Goal: Transaction & Acquisition: Purchase product/service

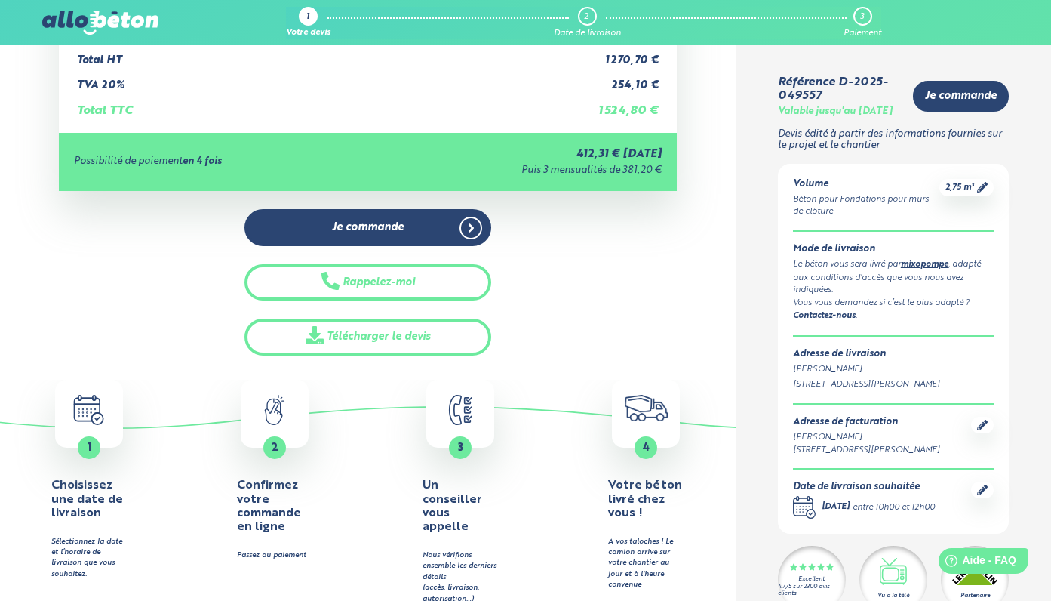
scroll to position [354, 0]
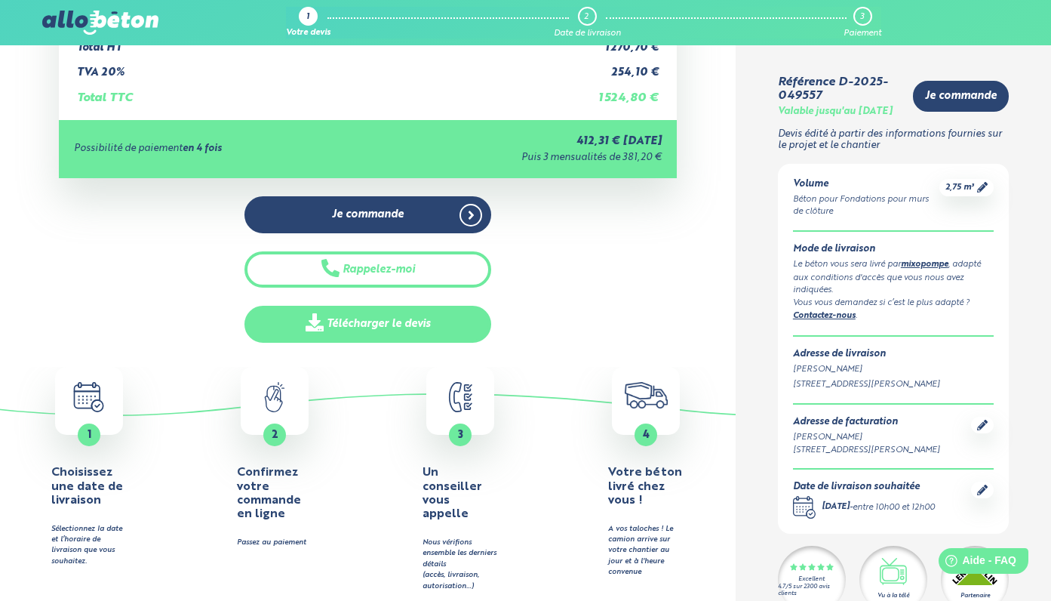
click at [397, 320] on link "Télécharger le devis" at bounding box center [368, 324] width 248 height 37
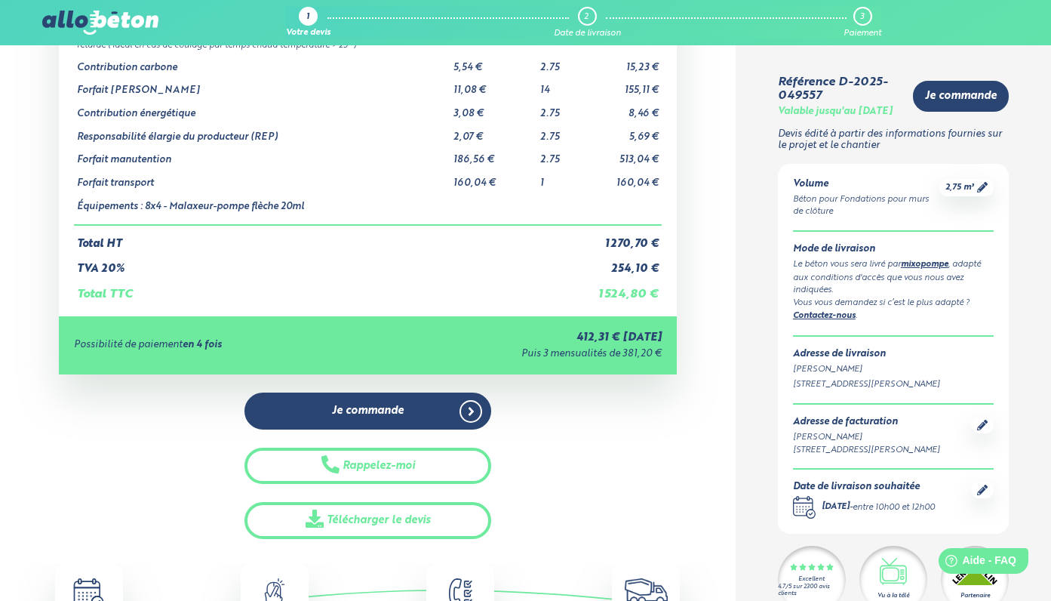
scroll to position [0, 0]
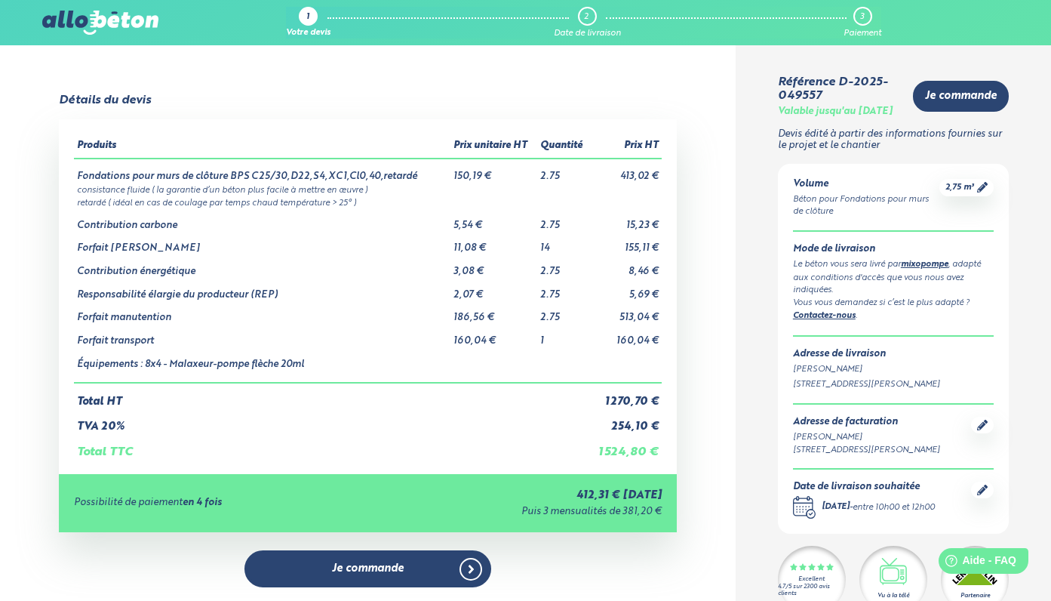
click at [982, 495] on icon at bounding box center [982, 489] width 11 height 11
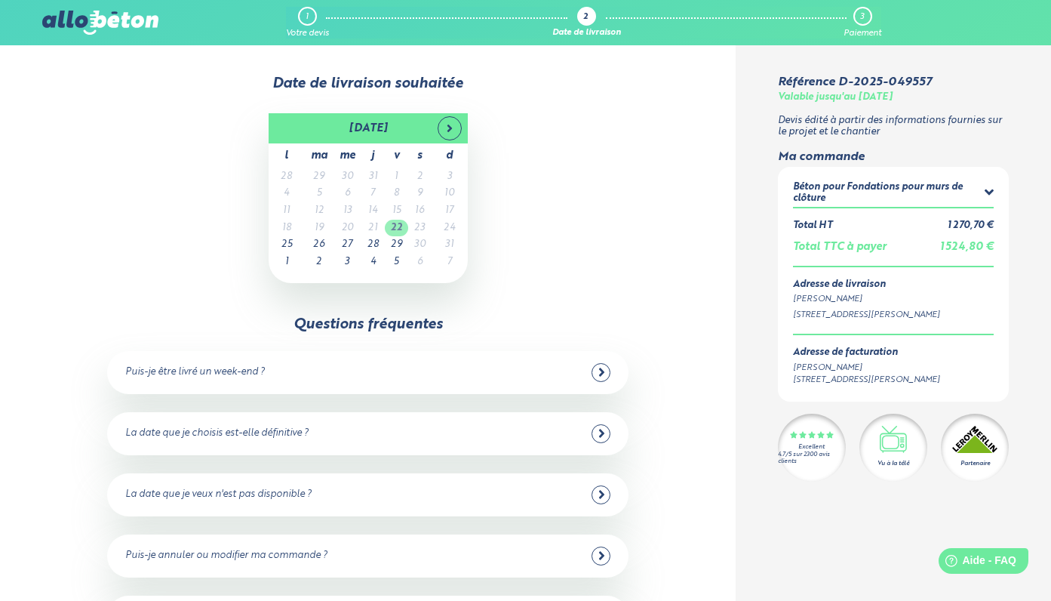
click at [398, 224] on td "22" at bounding box center [396, 228] width 23 height 17
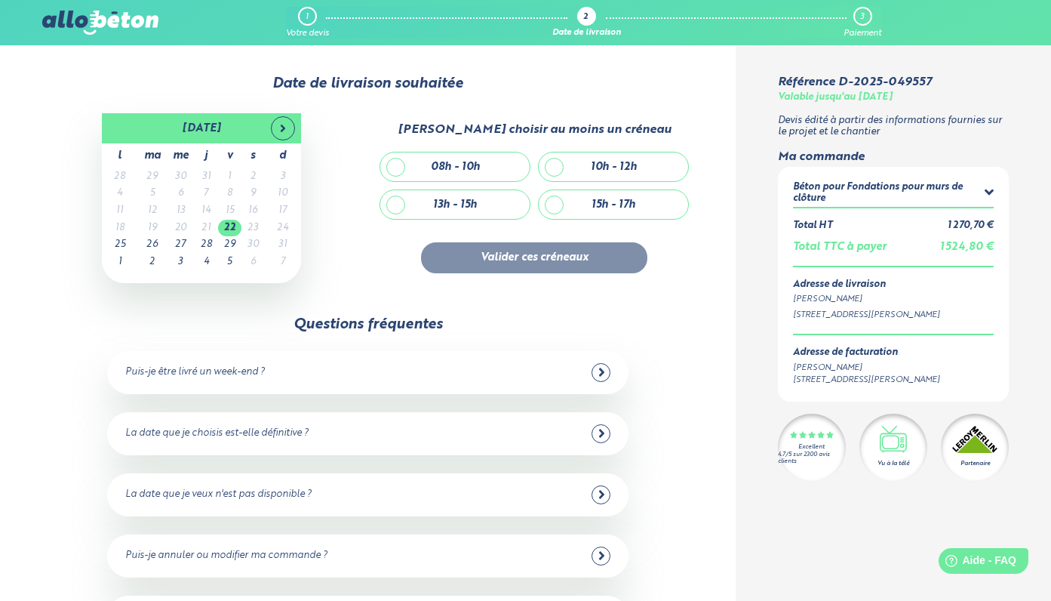
click at [552, 164] on div "10h - 12h" at bounding box center [613, 166] width 149 height 29
checkbox input "true"
click at [543, 261] on button "Valider ces créneaux" at bounding box center [534, 257] width 226 height 31
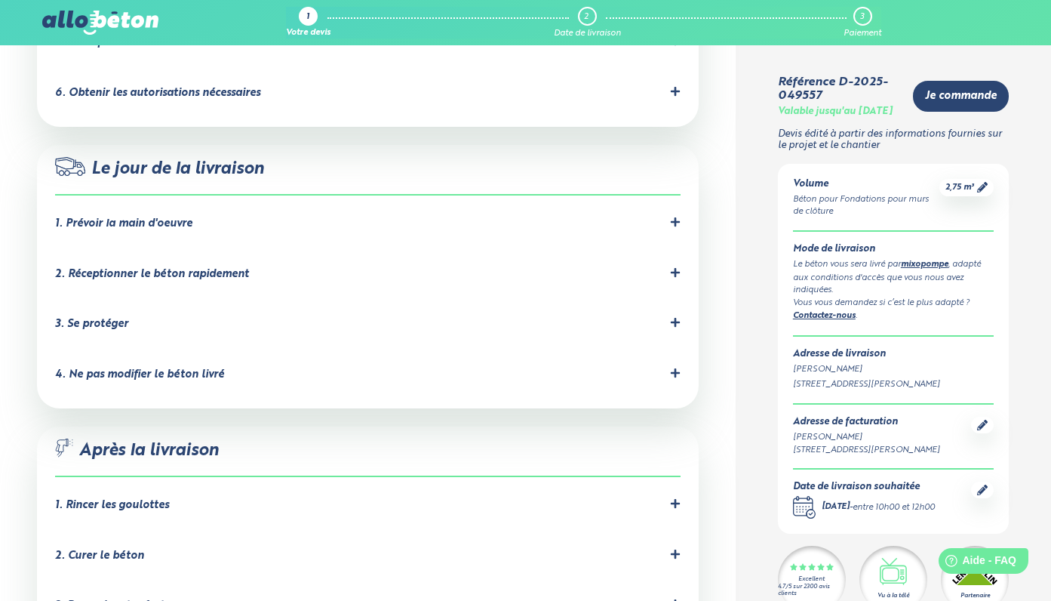
scroll to position [1570, 0]
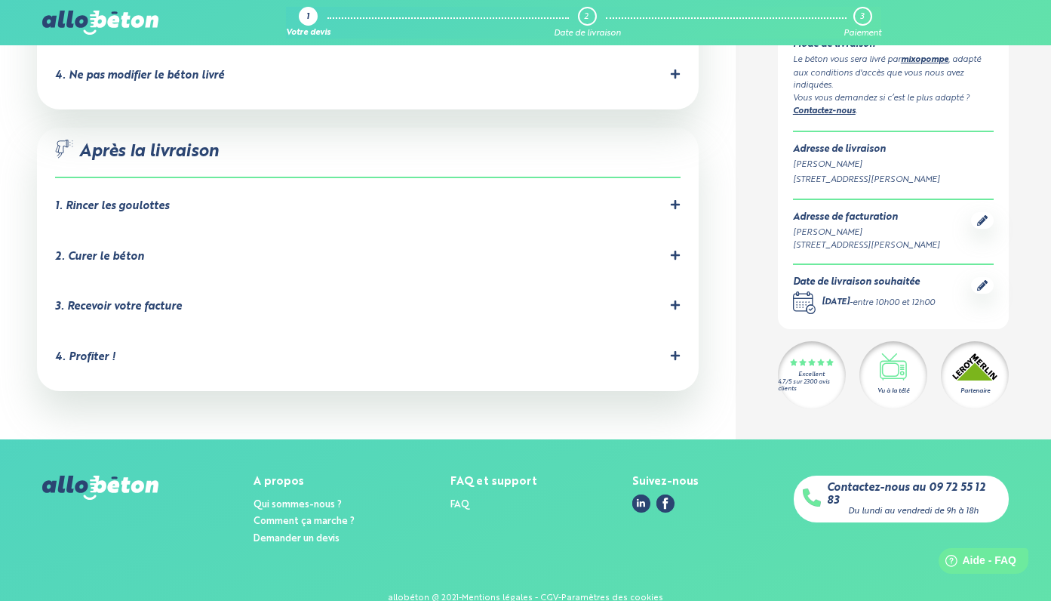
click at [677, 250] on icon at bounding box center [675, 255] width 11 height 11
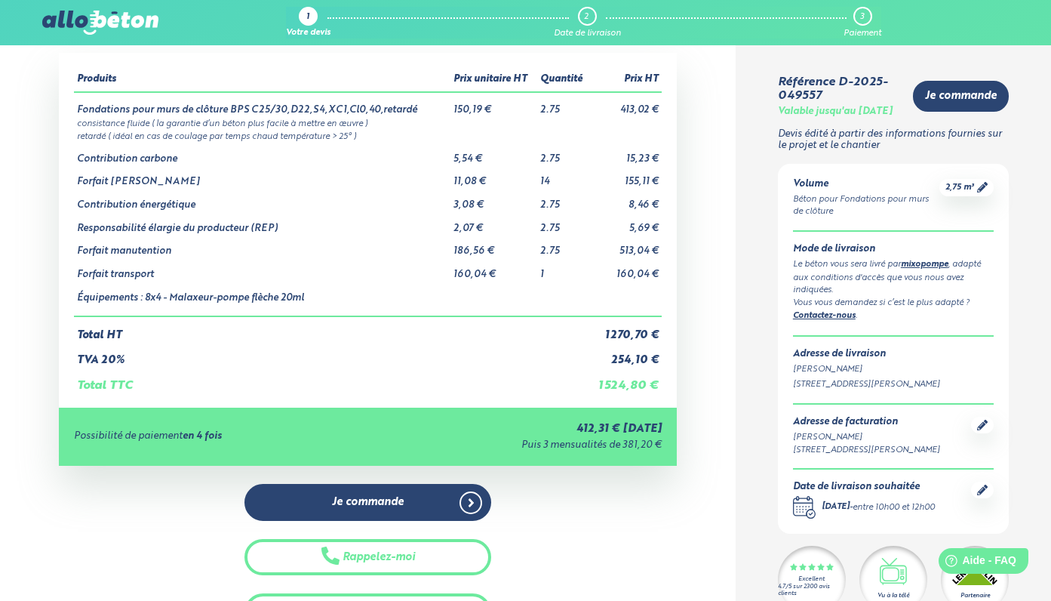
scroll to position [66, 0]
